Goal: Task Accomplishment & Management: Complete application form

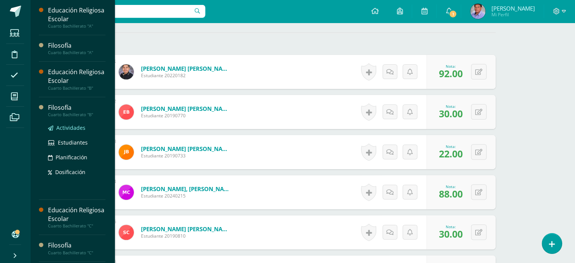
click at [75, 127] on span "Actividades" at bounding box center [70, 127] width 29 height 7
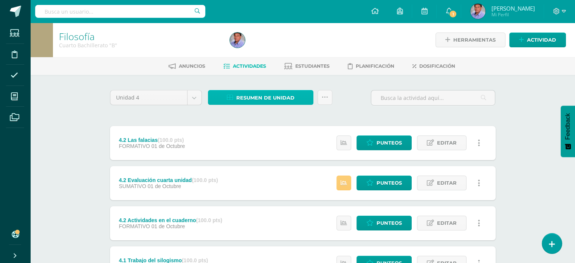
click at [261, 103] on span "Resumen de unidad" at bounding box center [265, 98] width 58 height 14
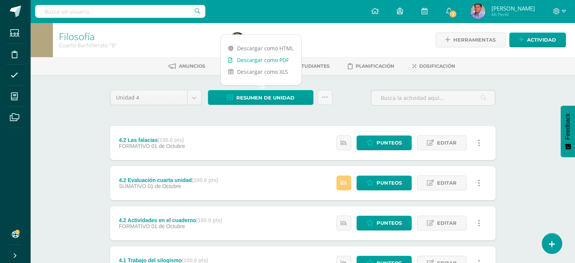
click at [275, 57] on link "Descargar como PDF" at bounding box center [261, 60] width 80 height 12
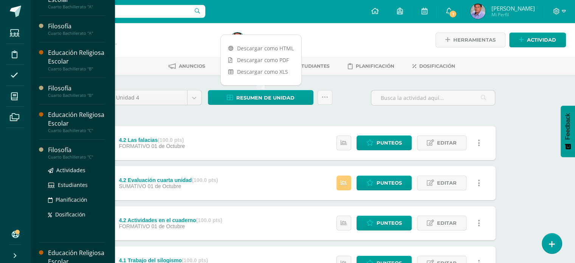
scroll to position [38, 0]
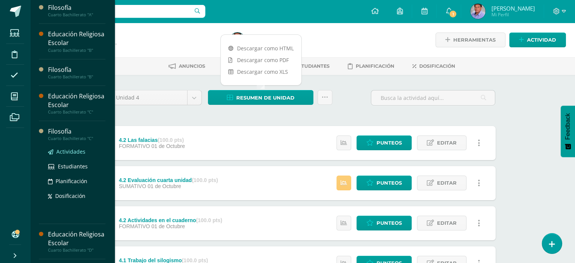
click at [75, 150] on span "Actividades" at bounding box center [70, 151] width 29 height 7
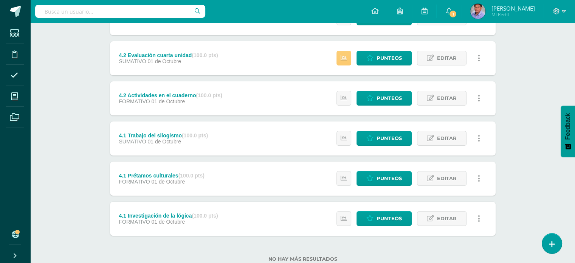
scroll to position [34, 0]
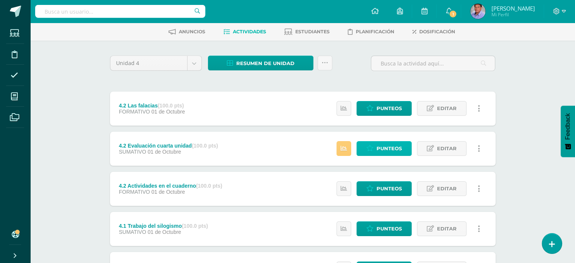
click at [391, 143] on span "Punteos" at bounding box center [388, 148] width 25 height 14
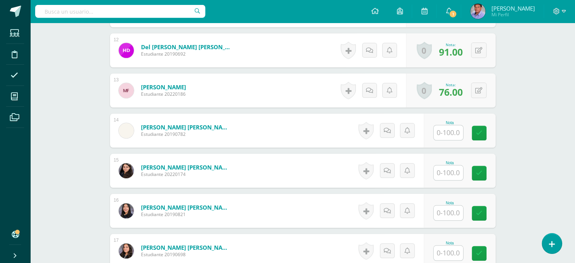
scroll to position [629, 0]
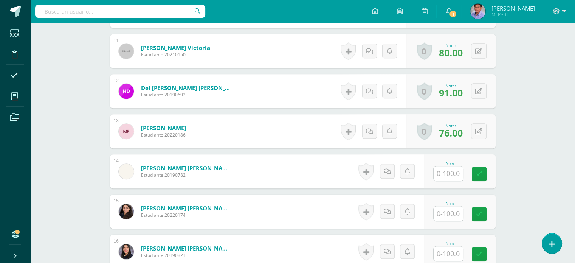
click at [458, 172] on input "text" at bounding box center [447, 173] width 29 height 15
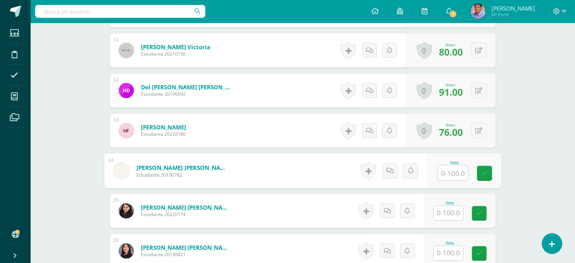
scroll to position [630, 0]
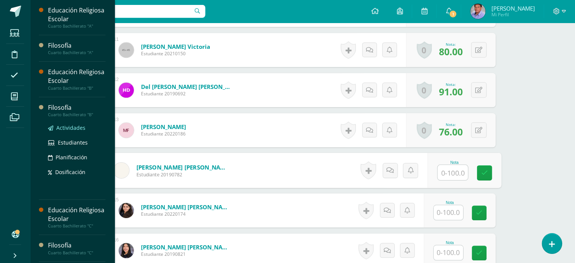
click at [72, 129] on span "Actividades" at bounding box center [70, 127] width 29 height 7
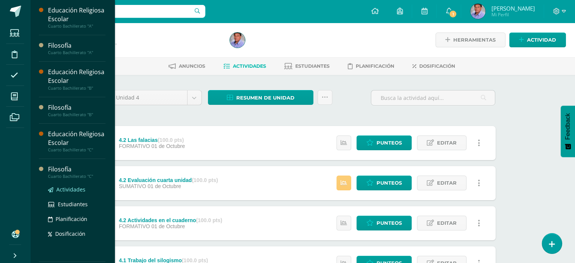
click at [79, 187] on span "Actividades" at bounding box center [70, 189] width 29 height 7
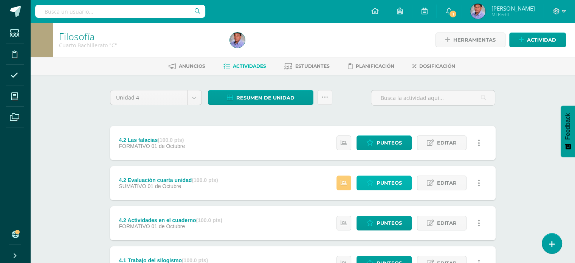
click at [386, 180] on span "Punteos" at bounding box center [388, 183] width 25 height 14
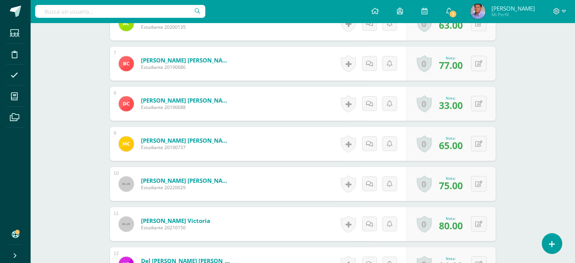
scroll to position [681, 0]
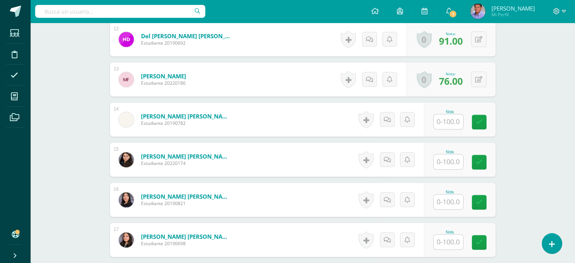
click at [456, 118] on input "text" at bounding box center [447, 121] width 29 height 15
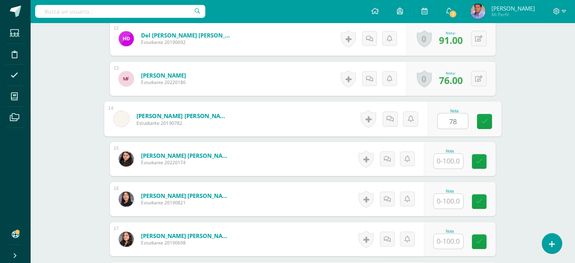
type input "78"
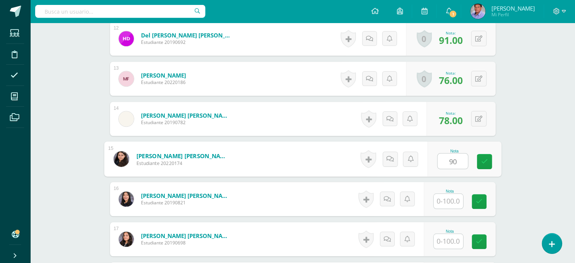
type input "90"
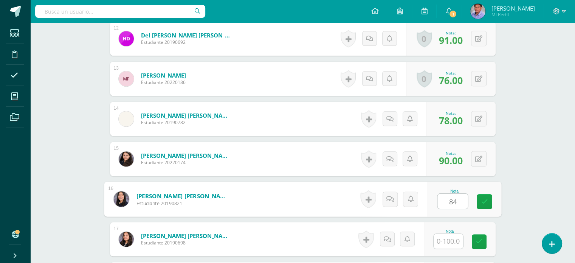
type input "84"
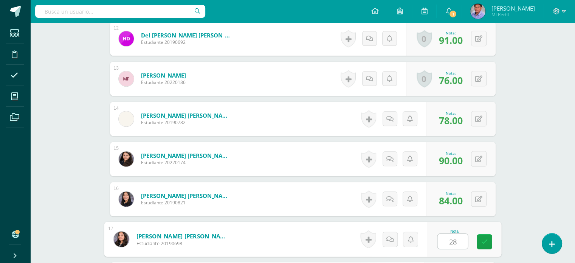
type input "28"
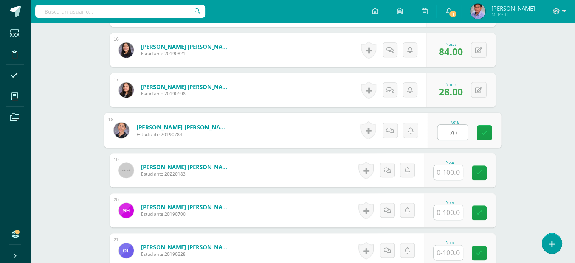
type input "70"
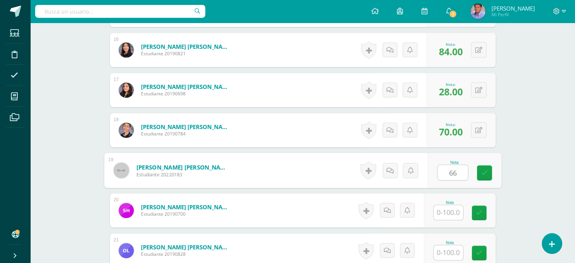
type input "66"
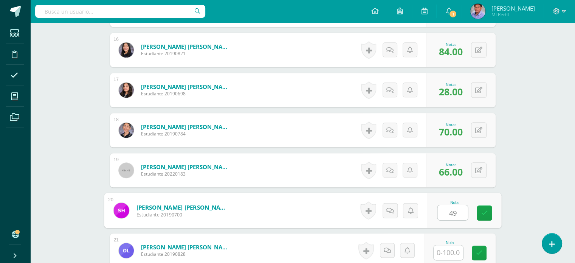
type input "49"
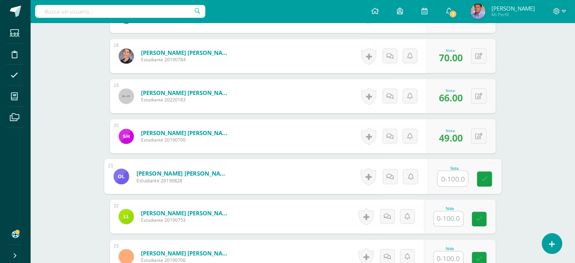
scroll to position [906, 0]
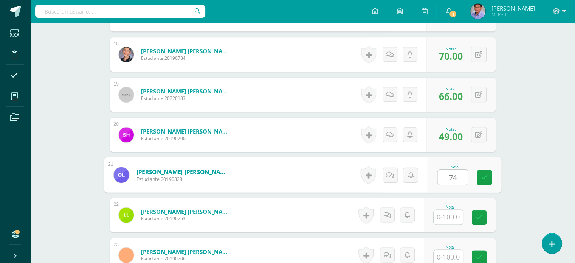
type input "74"
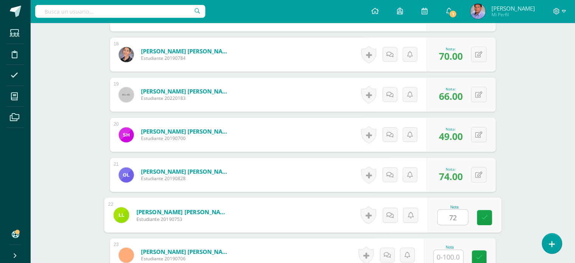
type input "72"
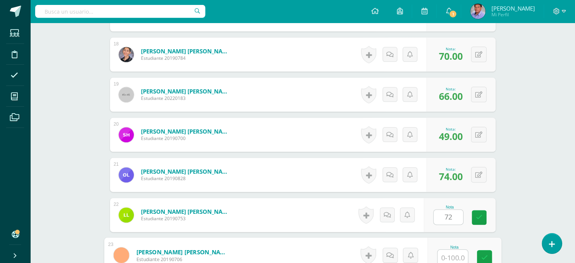
scroll to position [907, 0]
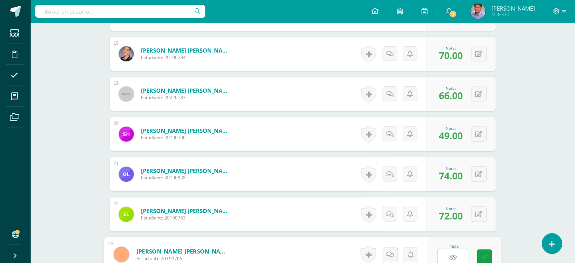
type input "89"
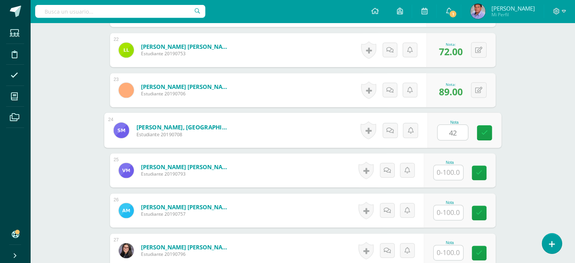
type input "42"
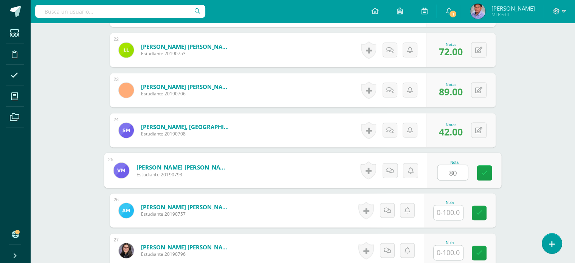
type input "80"
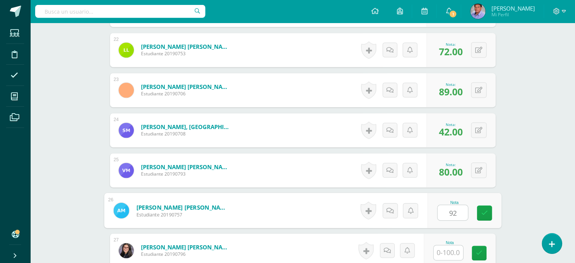
type input "92"
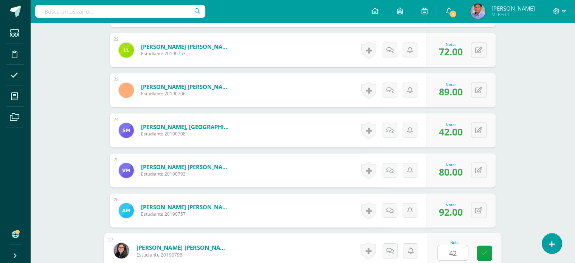
type input "42"
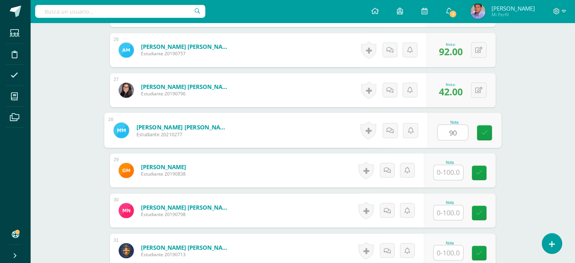
type input "90"
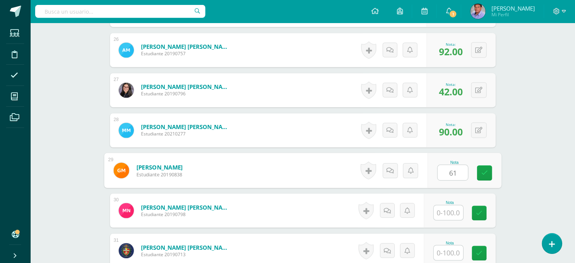
type input "61"
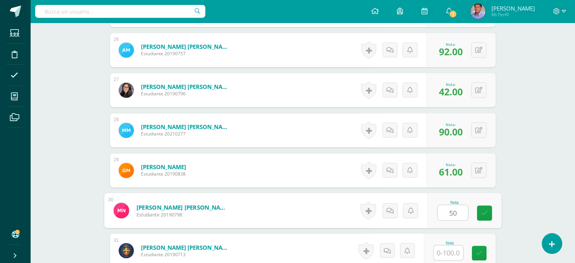
type input "50"
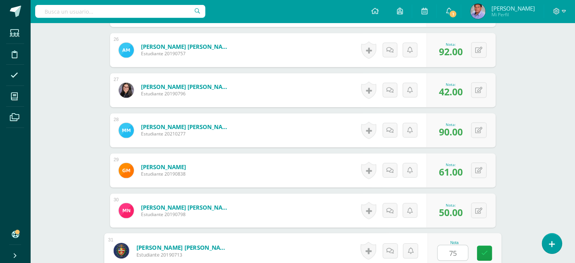
type input "75"
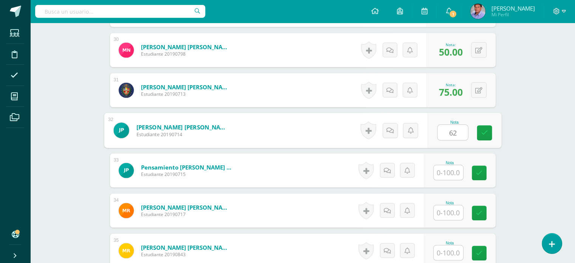
type input "62"
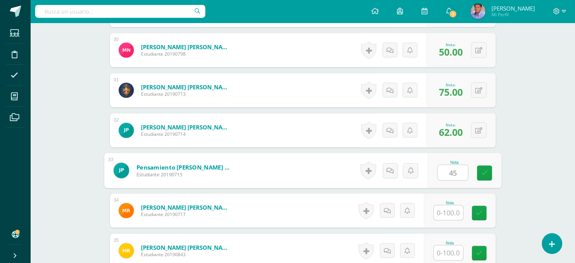
type input "45"
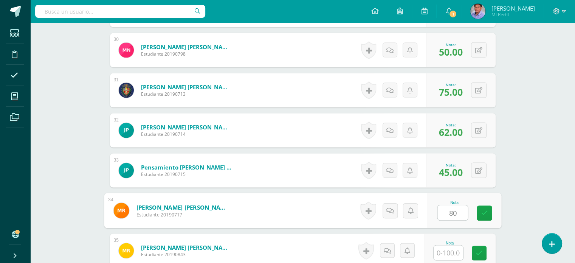
type input "80"
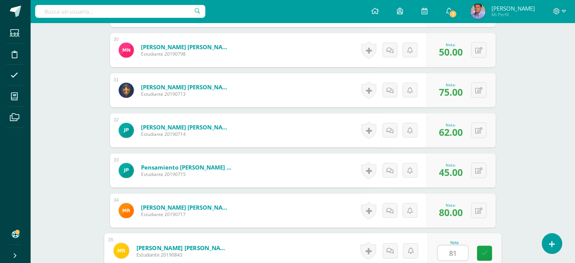
type input "81"
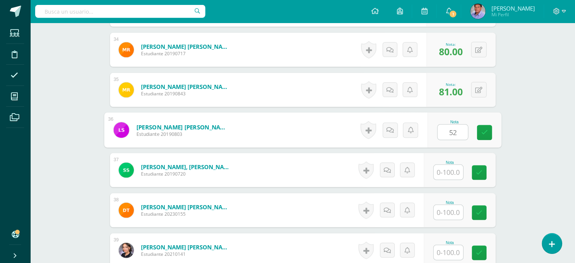
type input "52"
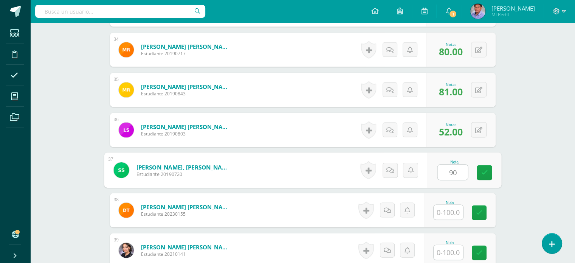
type input "90"
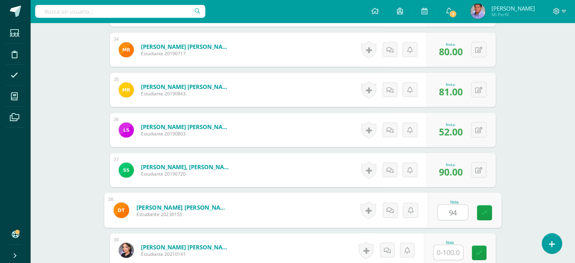
type input "94"
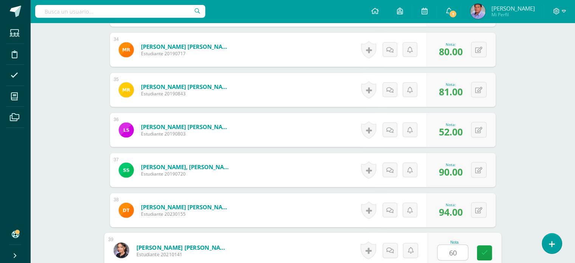
type input "60"
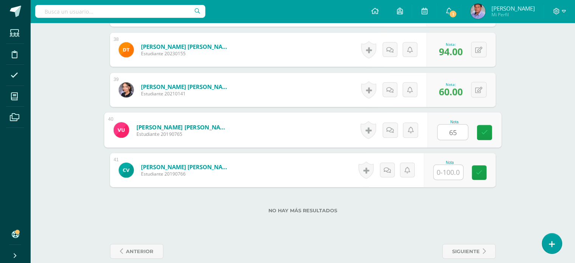
type input "65"
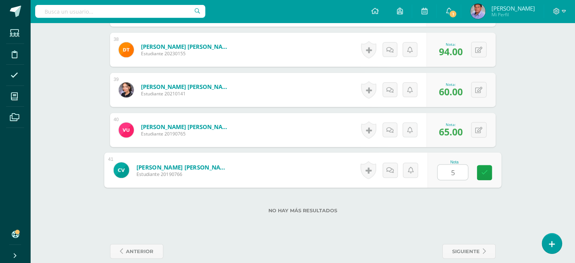
type input "50"
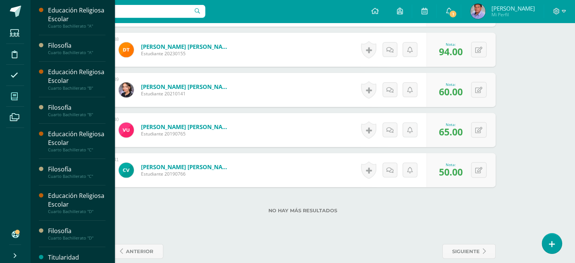
click at [17, 97] on icon at bounding box center [14, 97] width 7 height 8
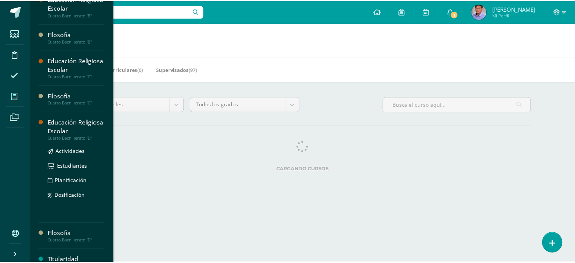
scroll to position [86, 0]
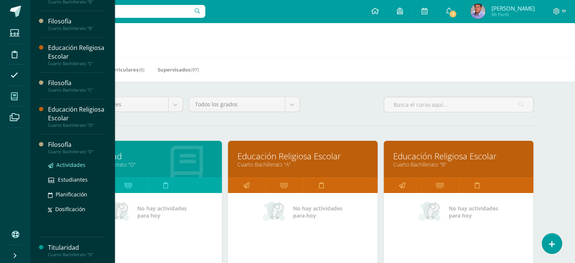
click at [67, 164] on span "Actividades" at bounding box center [70, 164] width 29 height 7
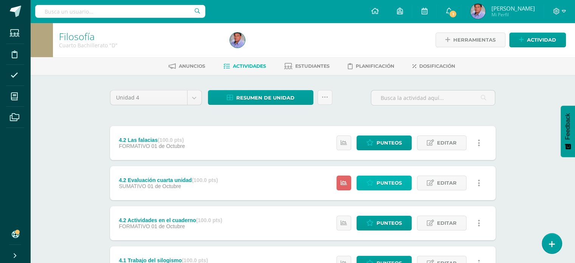
click at [390, 183] on span "Punteos" at bounding box center [388, 183] width 25 height 14
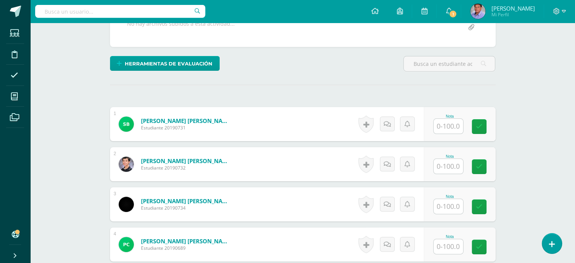
scroll to position [190, 0]
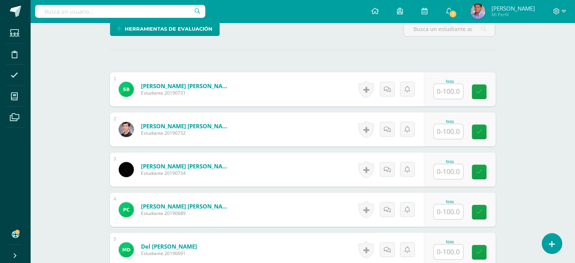
click at [453, 89] on input "text" at bounding box center [447, 91] width 29 height 15
type input "68"
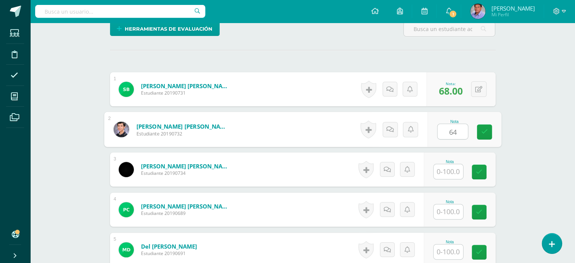
type input "64"
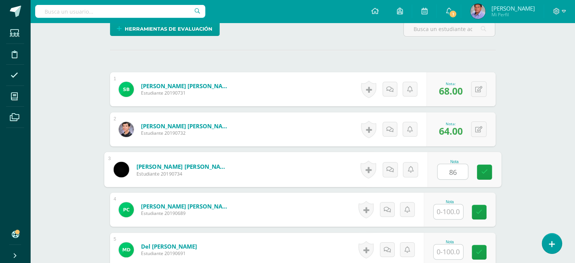
type input "86"
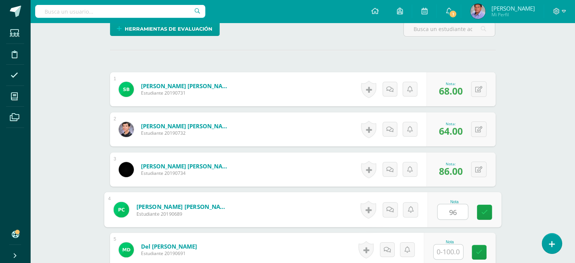
type input "96"
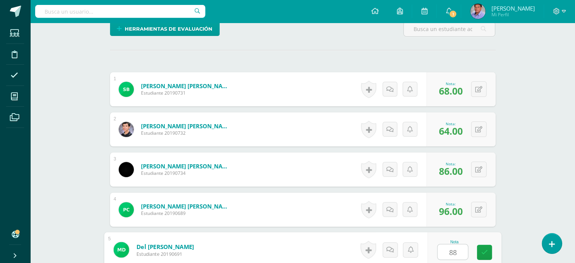
type input "88"
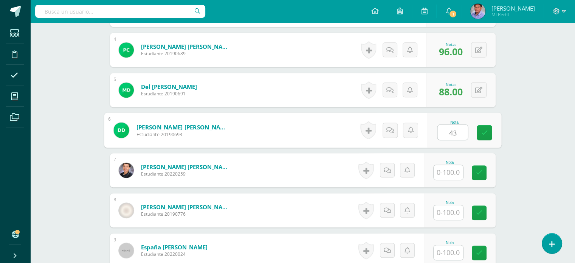
type input "43"
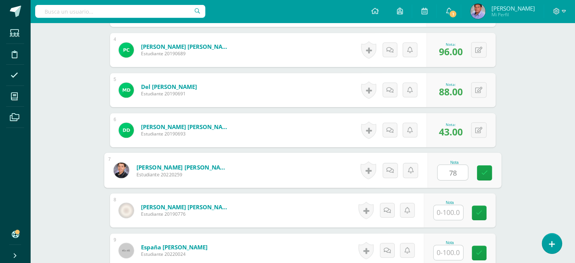
type input "78"
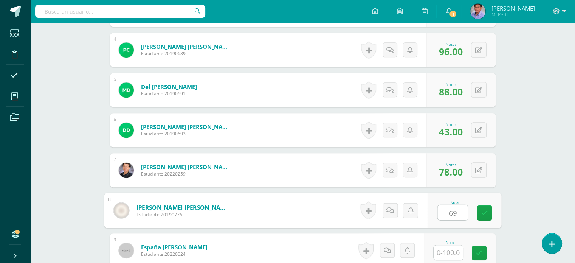
type input "69"
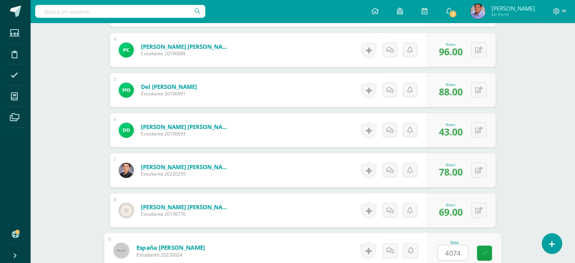
scroll to position [510, 0]
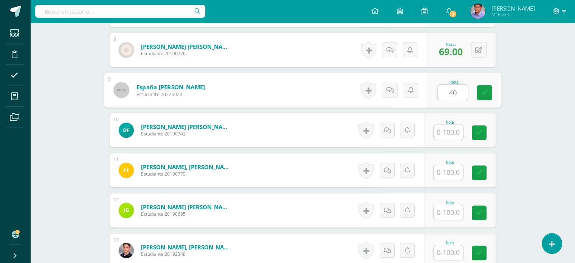
type input "40"
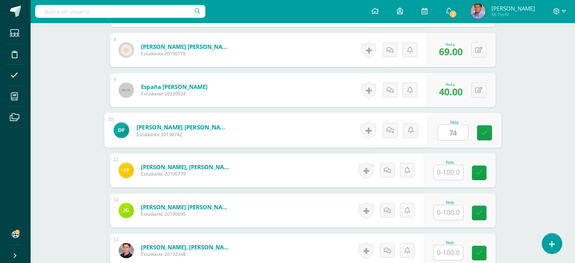
type input "74"
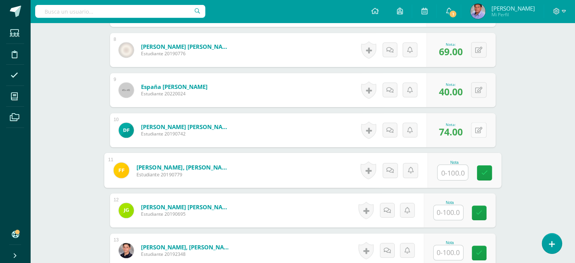
click at [481, 129] on icon at bounding box center [478, 130] width 7 height 6
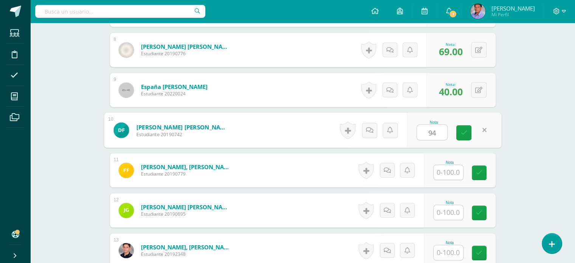
type input "94"
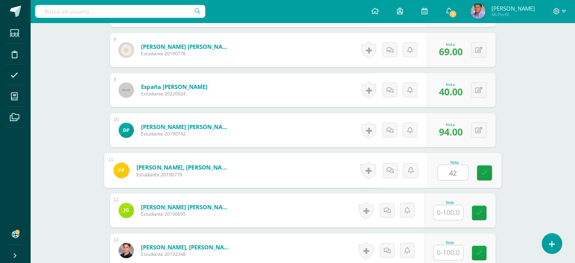
type input "42"
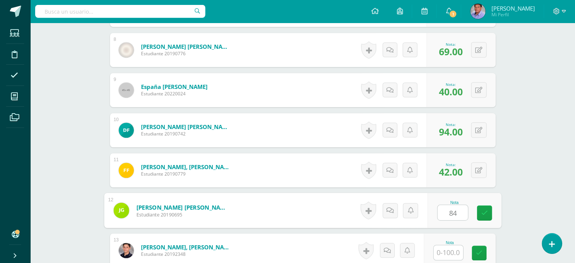
type input "84"
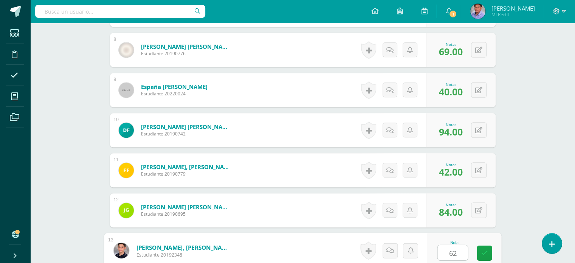
type input "62"
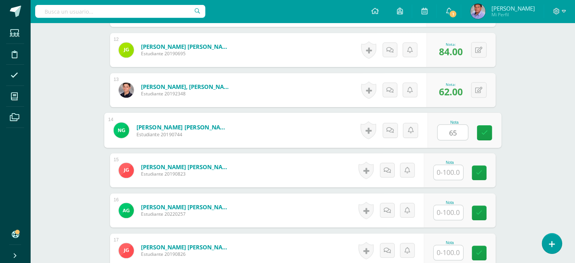
type input "65"
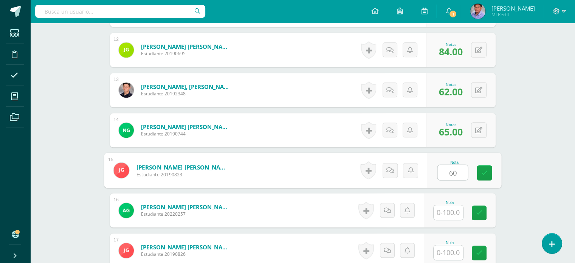
type input "60"
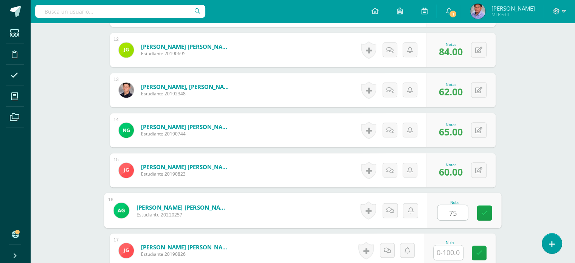
type input "75"
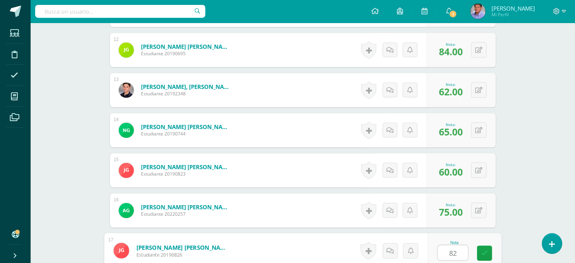
type input "82"
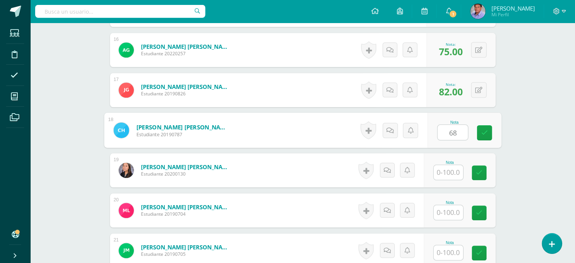
type input "68"
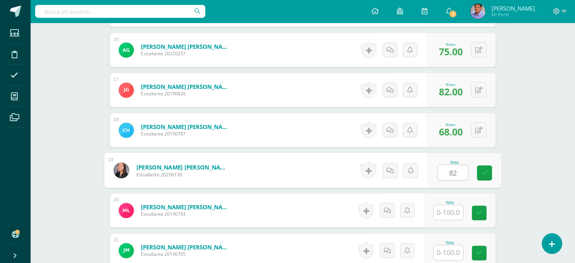
type input "82"
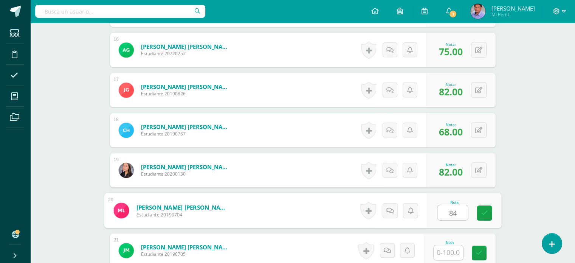
type input "84"
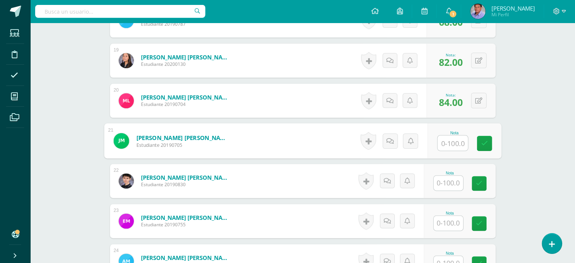
scroll to position [944, 0]
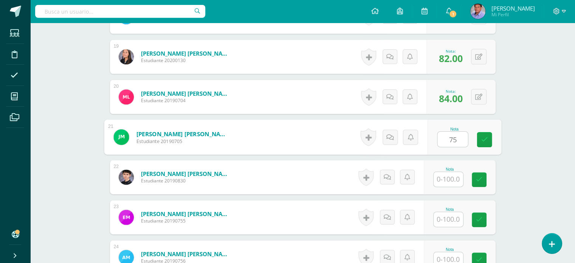
type input "75"
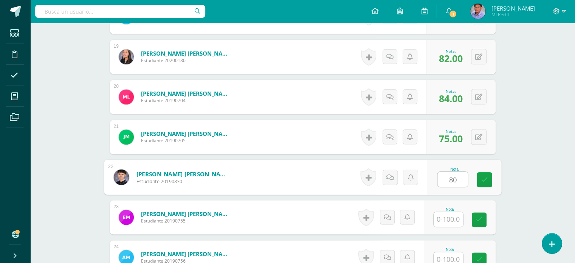
type input "80"
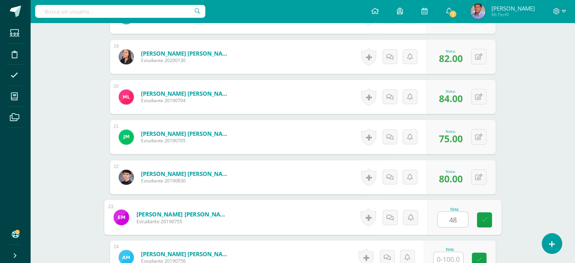
type input "48"
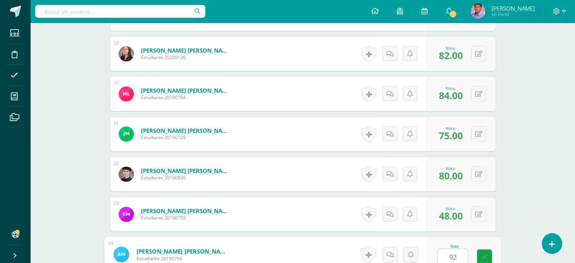
type input "92"
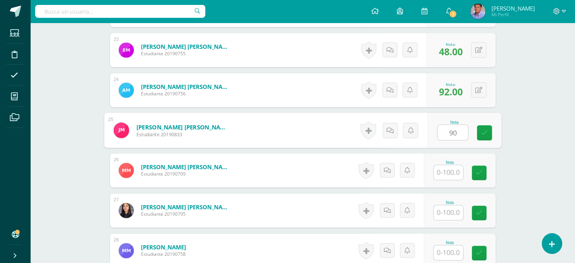
type input "90"
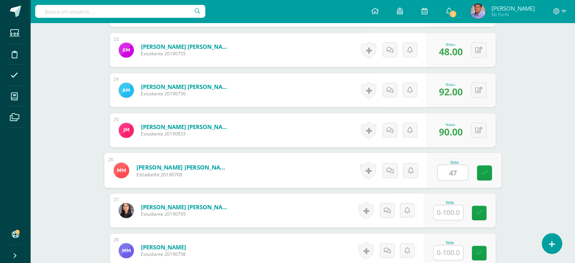
type input "47"
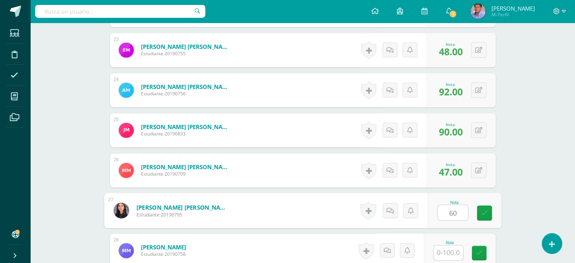
type input "60"
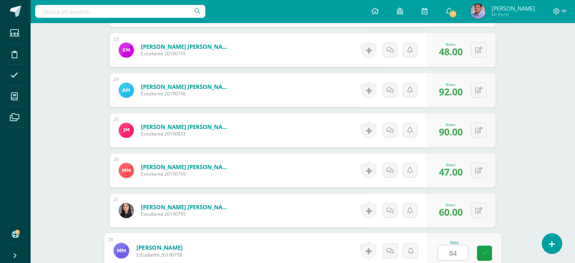
type input "84"
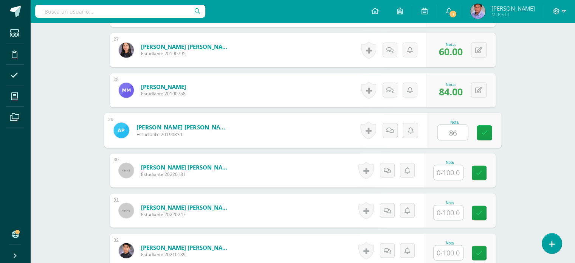
type input "86"
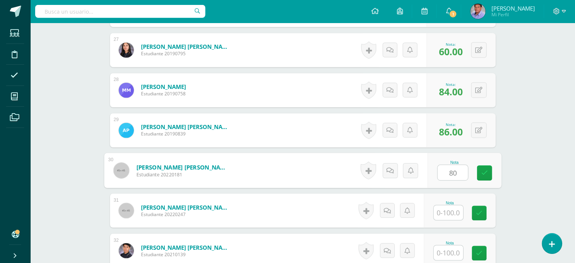
type input "80"
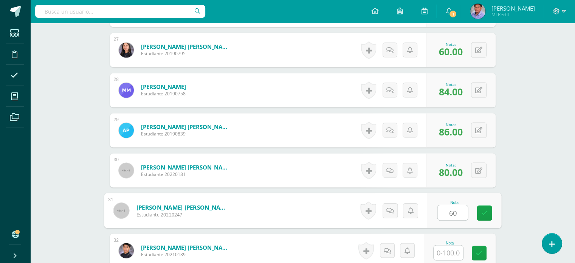
type input "60"
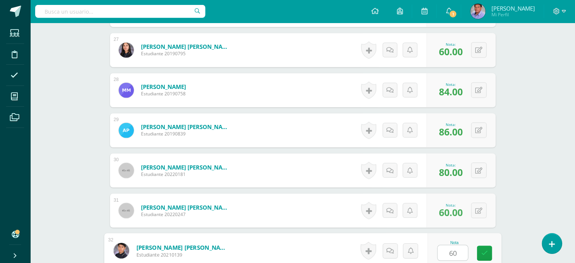
type input "60"
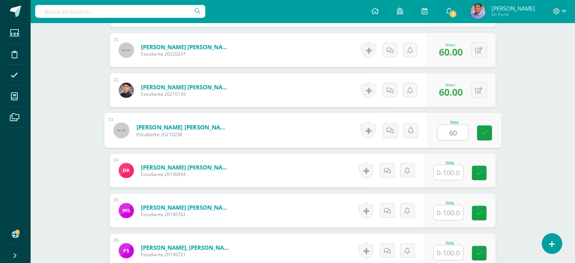
type input "60"
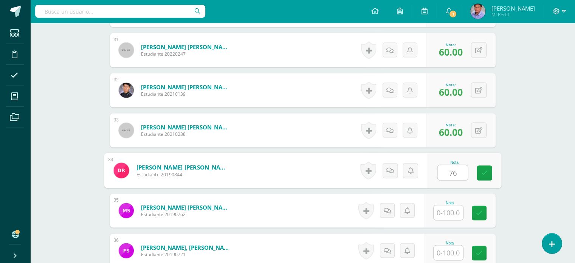
type input "76"
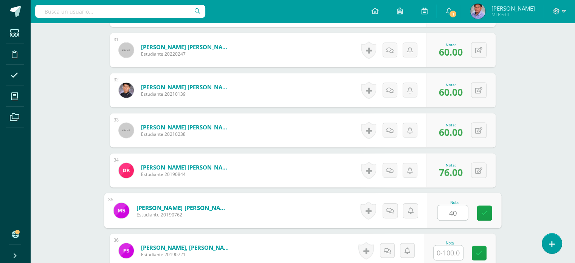
type input "40"
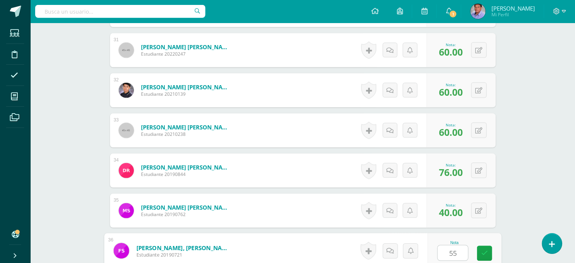
type input "55"
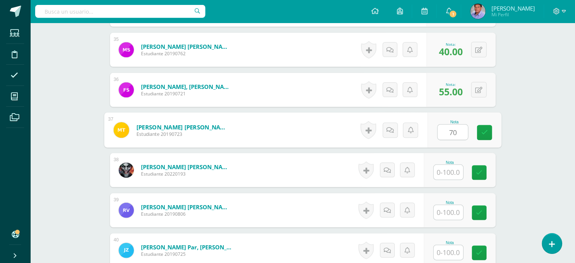
type input "70"
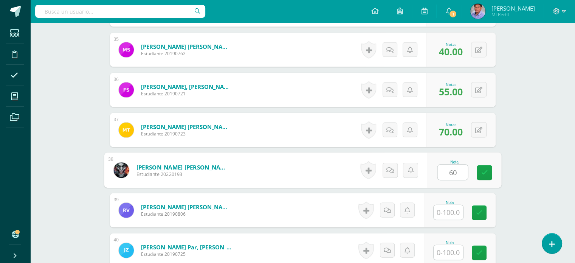
type input "60"
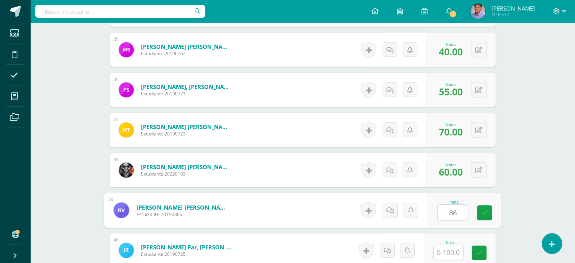
type input "86"
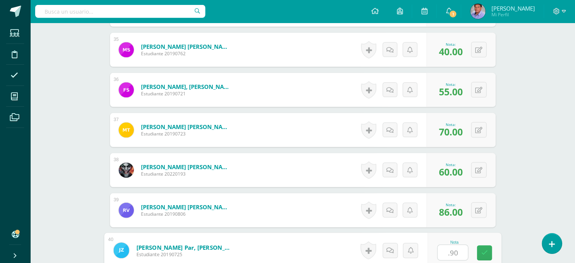
type input "0.90"
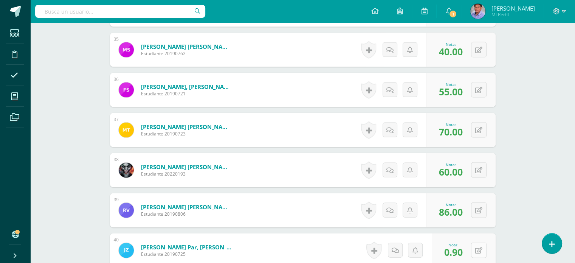
click at [476, 247] on button at bounding box center [478, 249] width 15 height 15
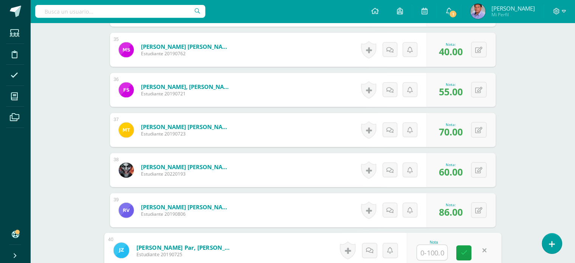
type input "6"
type input "90"
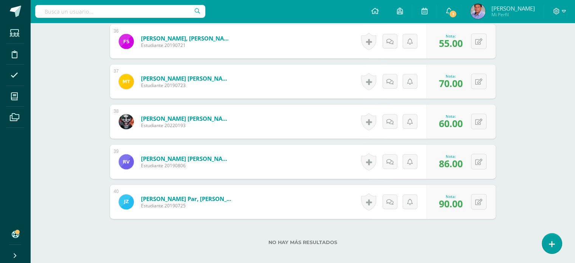
scroll to position [1682, 0]
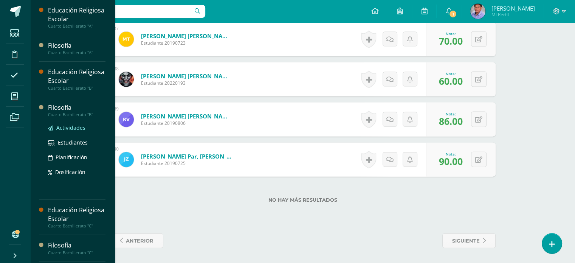
click at [79, 124] on span "Actividades" at bounding box center [70, 127] width 29 height 7
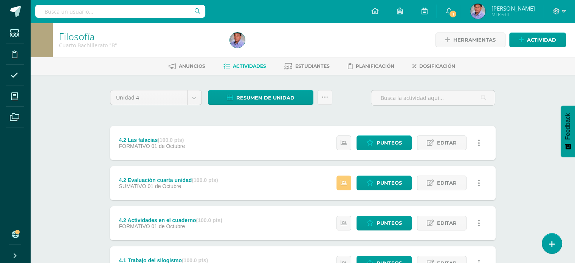
scroll to position [38, 0]
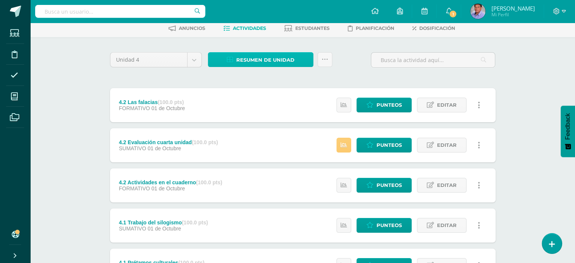
click at [266, 57] on span "Resumen de unidad" at bounding box center [265, 60] width 58 height 14
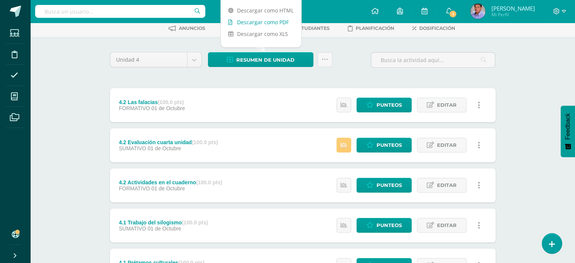
click at [273, 20] on link "Descargar como PDF" at bounding box center [261, 22] width 80 height 12
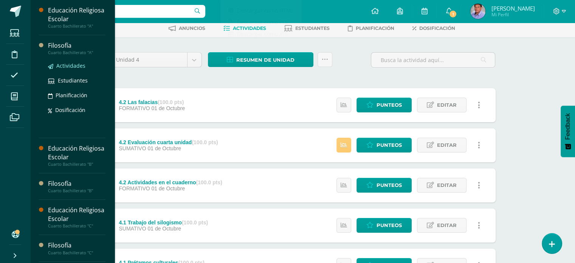
click at [77, 62] on span "Actividades" at bounding box center [70, 65] width 29 height 7
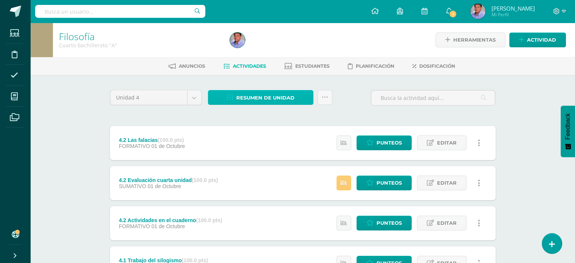
click at [252, 98] on span "Resumen de unidad" at bounding box center [265, 98] width 58 height 14
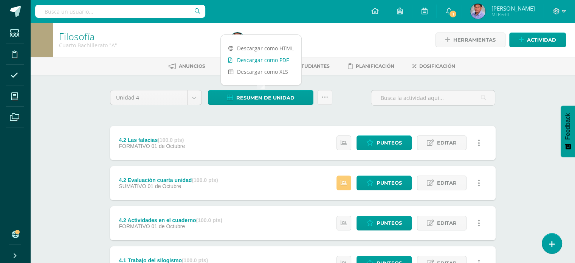
click at [272, 58] on link "Descargar como PDF" at bounding box center [261, 60] width 80 height 12
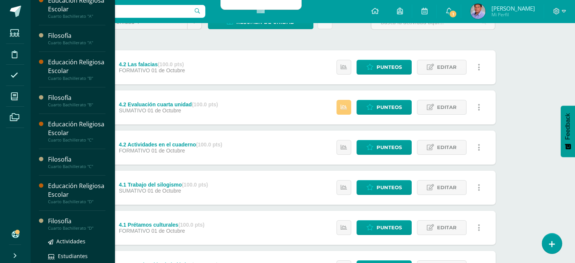
scroll to position [86, 0]
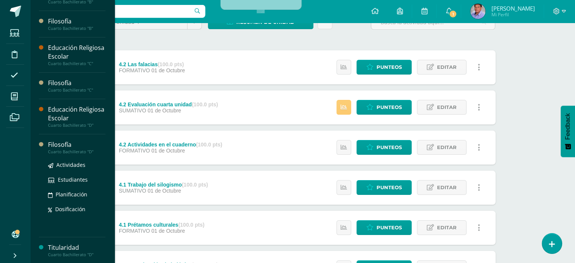
click at [51, 142] on div "Filosofía" at bounding box center [76, 144] width 57 height 9
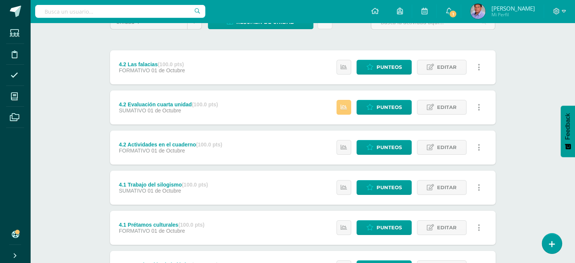
scroll to position [10, 0]
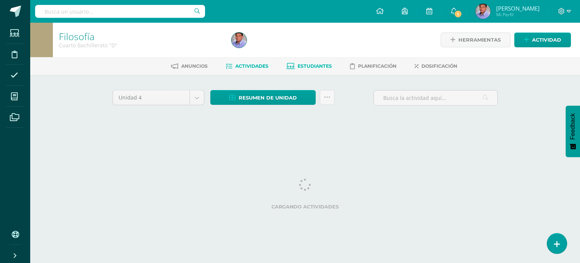
click at [322, 60] on link "Estudiantes" at bounding box center [309, 66] width 45 height 12
click at [305, 65] on span "Estudiantes" at bounding box center [315, 66] width 34 height 6
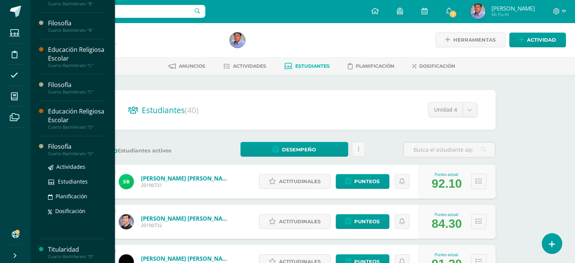
scroll to position [86, 0]
click at [69, 167] on span "Actividades" at bounding box center [70, 164] width 29 height 7
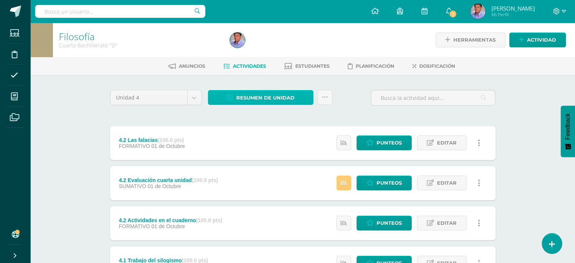
click at [264, 97] on span "Resumen de unidad" at bounding box center [265, 98] width 58 height 14
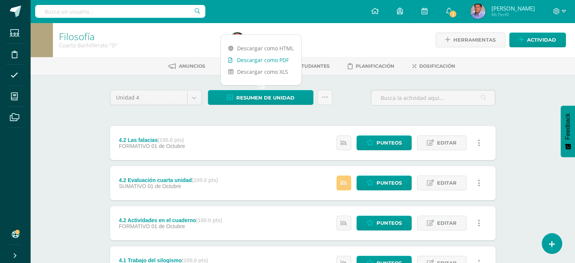
click at [266, 59] on link "Descargar como PDF" at bounding box center [261, 60] width 80 height 12
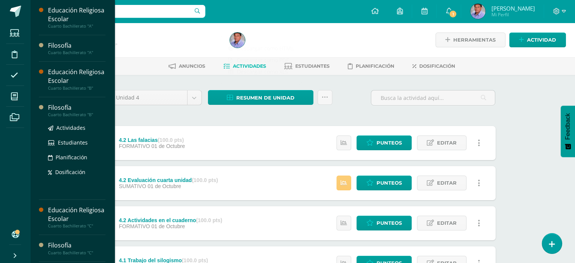
click at [79, 107] on div "Filosofía" at bounding box center [76, 107] width 57 height 9
click at [70, 129] on span "Actividades" at bounding box center [70, 127] width 29 height 7
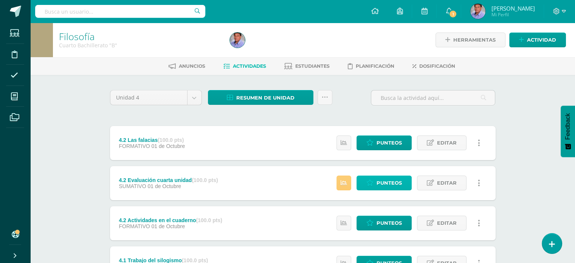
click at [385, 179] on span "Punteos" at bounding box center [388, 183] width 25 height 14
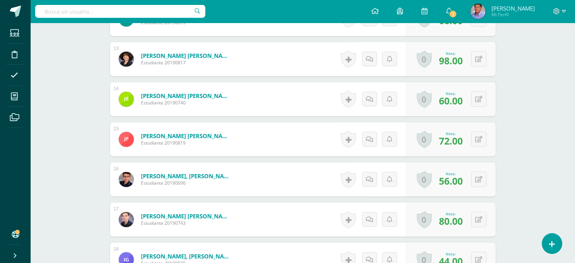
scroll to position [714, 0]
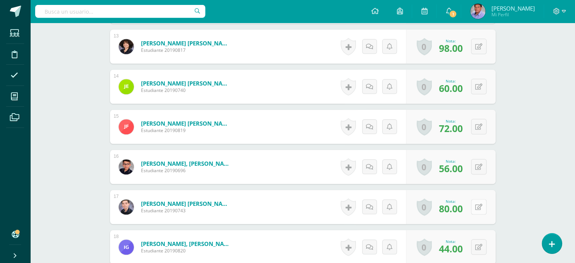
click at [472, 201] on div "0 Logros Logros obtenidos Aún no hay logros agregados Nota: 80.00" at bounding box center [451, 207] width 90 height 34
click at [478, 201] on button at bounding box center [484, 207] width 16 height 16
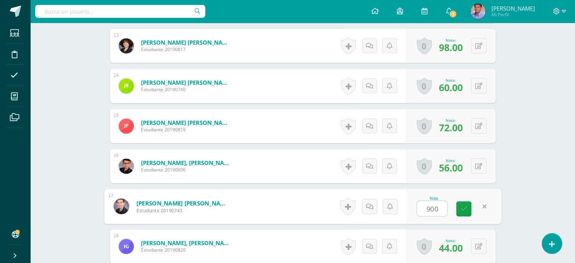
scroll to position [715, 0]
type input "90"
click at [465, 205] on icon at bounding box center [463, 208] width 7 height 6
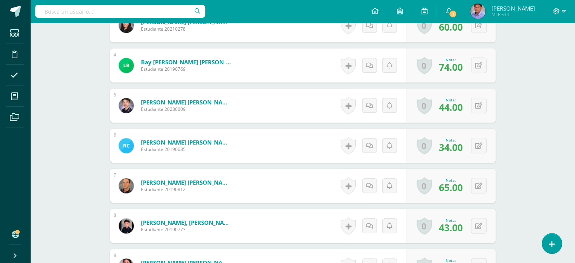
scroll to position [224, 0]
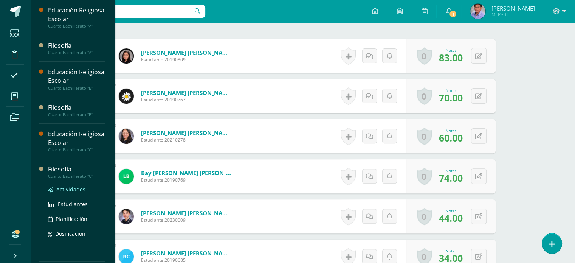
click at [67, 190] on span "Actividades" at bounding box center [70, 189] width 29 height 7
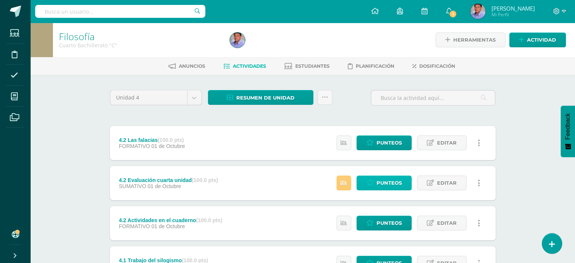
click at [391, 181] on span "Punteos" at bounding box center [388, 183] width 25 height 14
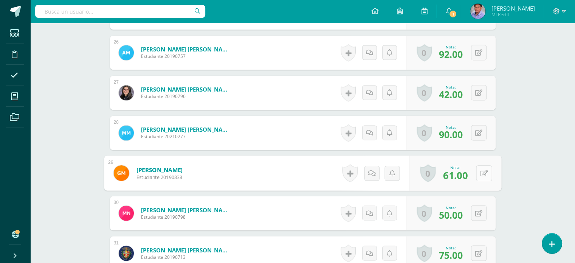
scroll to position [1229, 0]
click at [477, 165] on button at bounding box center [484, 172] width 16 height 16
type input "66"
click at [464, 167] on link at bounding box center [463, 174] width 15 height 15
